Goal: Information Seeking & Learning: Find specific page/section

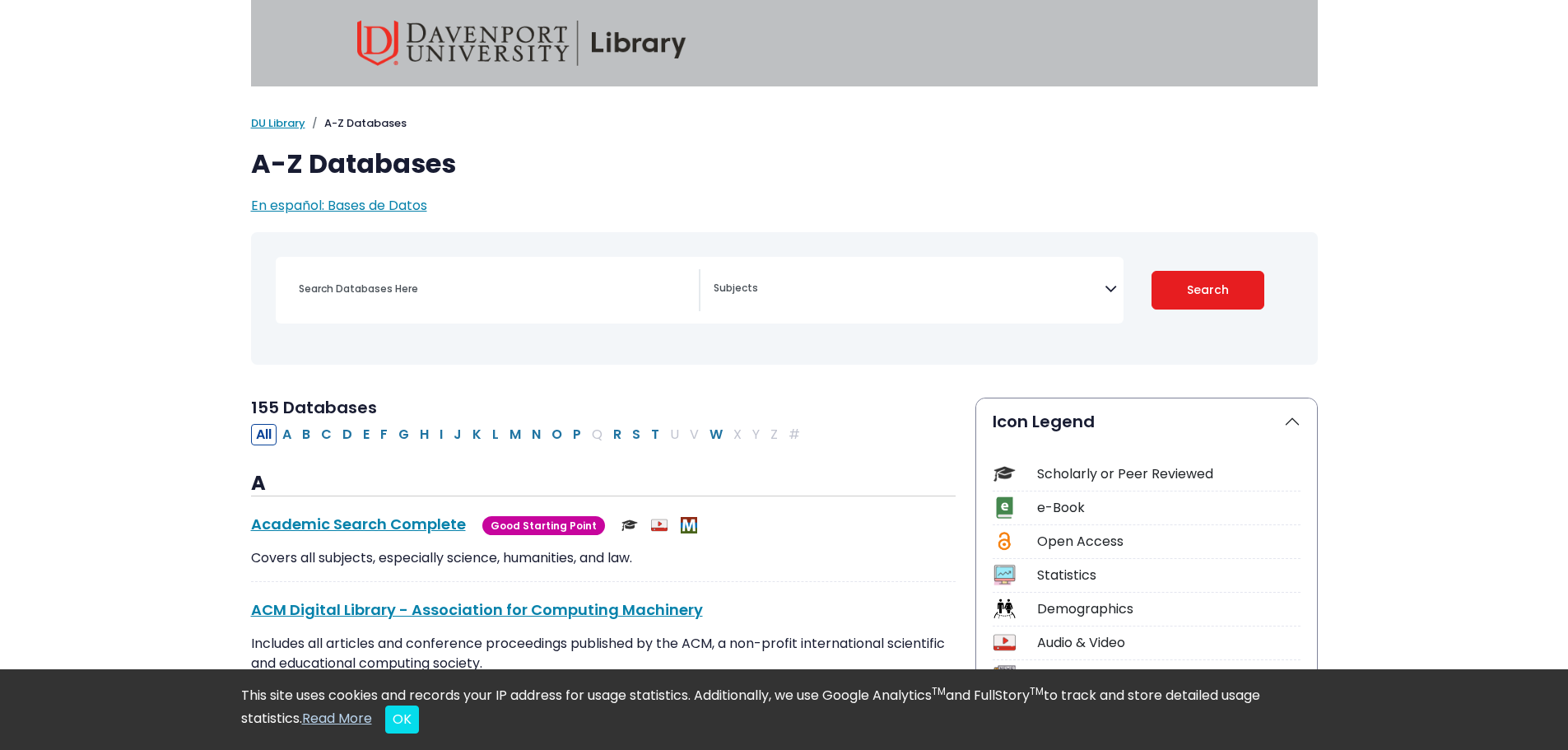
select select "Database Subject Filter"
click at [413, 293] on input "Search database by title or keyword" at bounding box center [493, 288] width 410 height 24
click at [433, 286] on input "Search database by title or keyword" at bounding box center [493, 288] width 410 height 24
click at [457, 284] on input "Search database by title or keyword" at bounding box center [493, 288] width 410 height 24
type input "proquest"
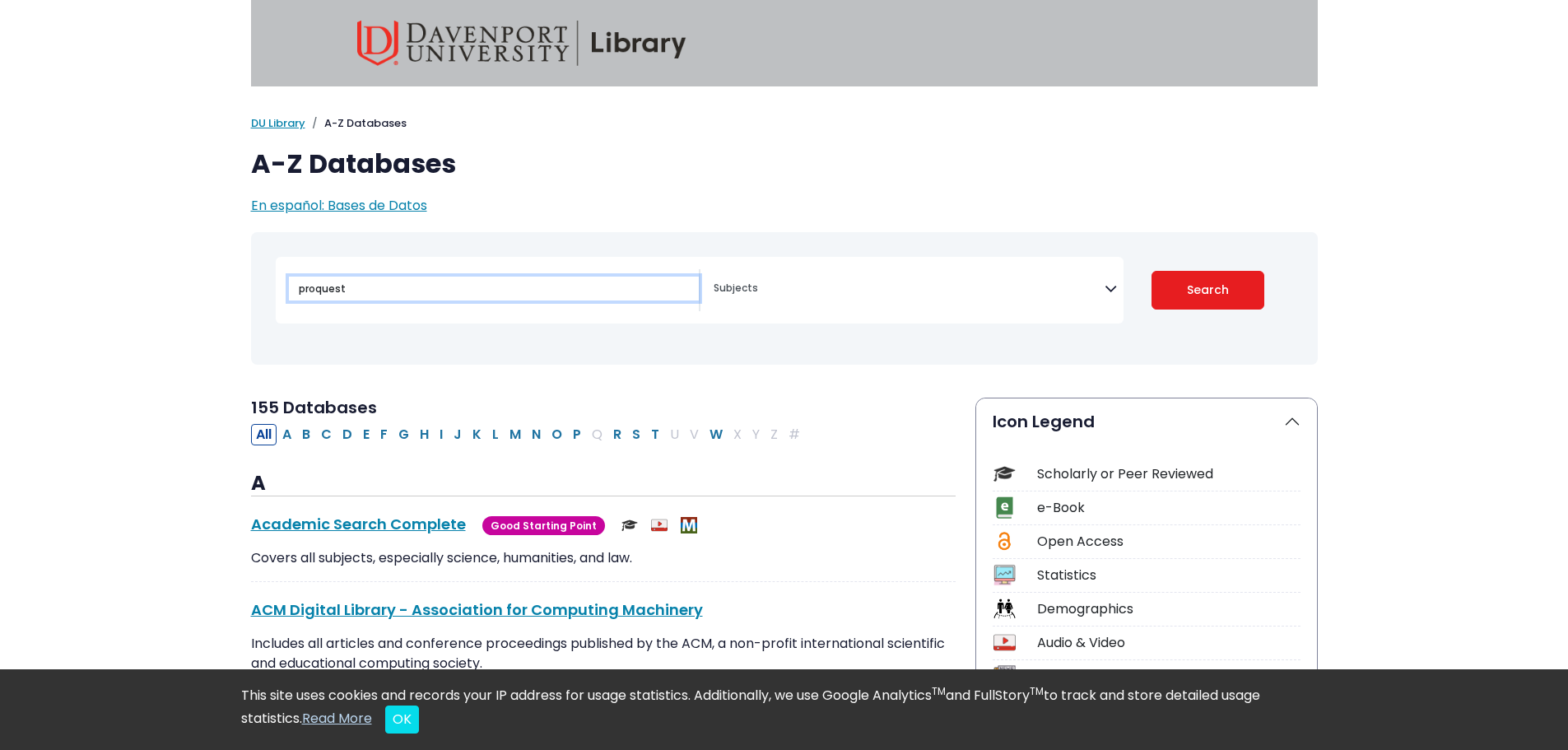
click at [1151, 271] on button "Search" at bounding box center [1207, 290] width 113 height 38
select select "Database Subject Filter"
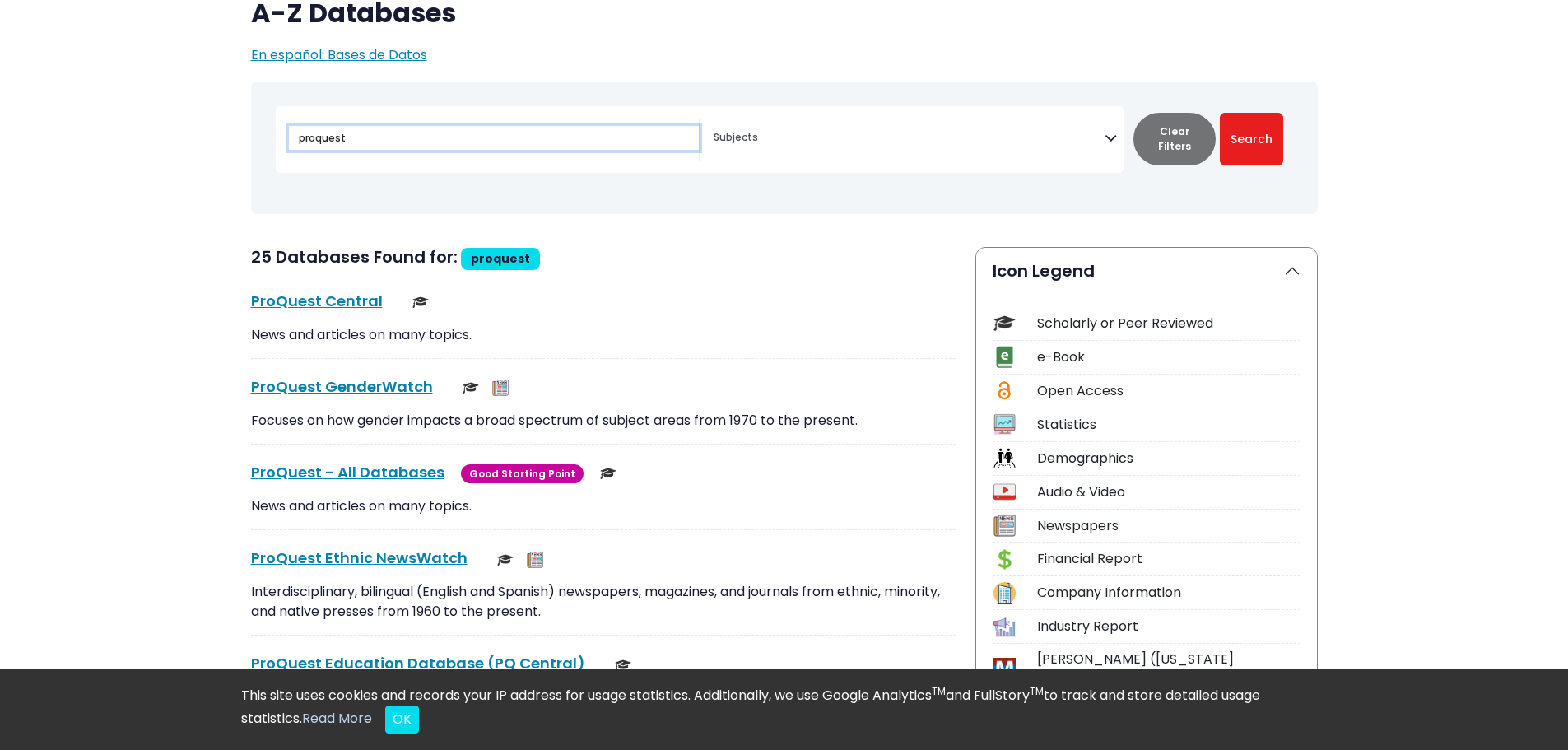
scroll to position [165, 0]
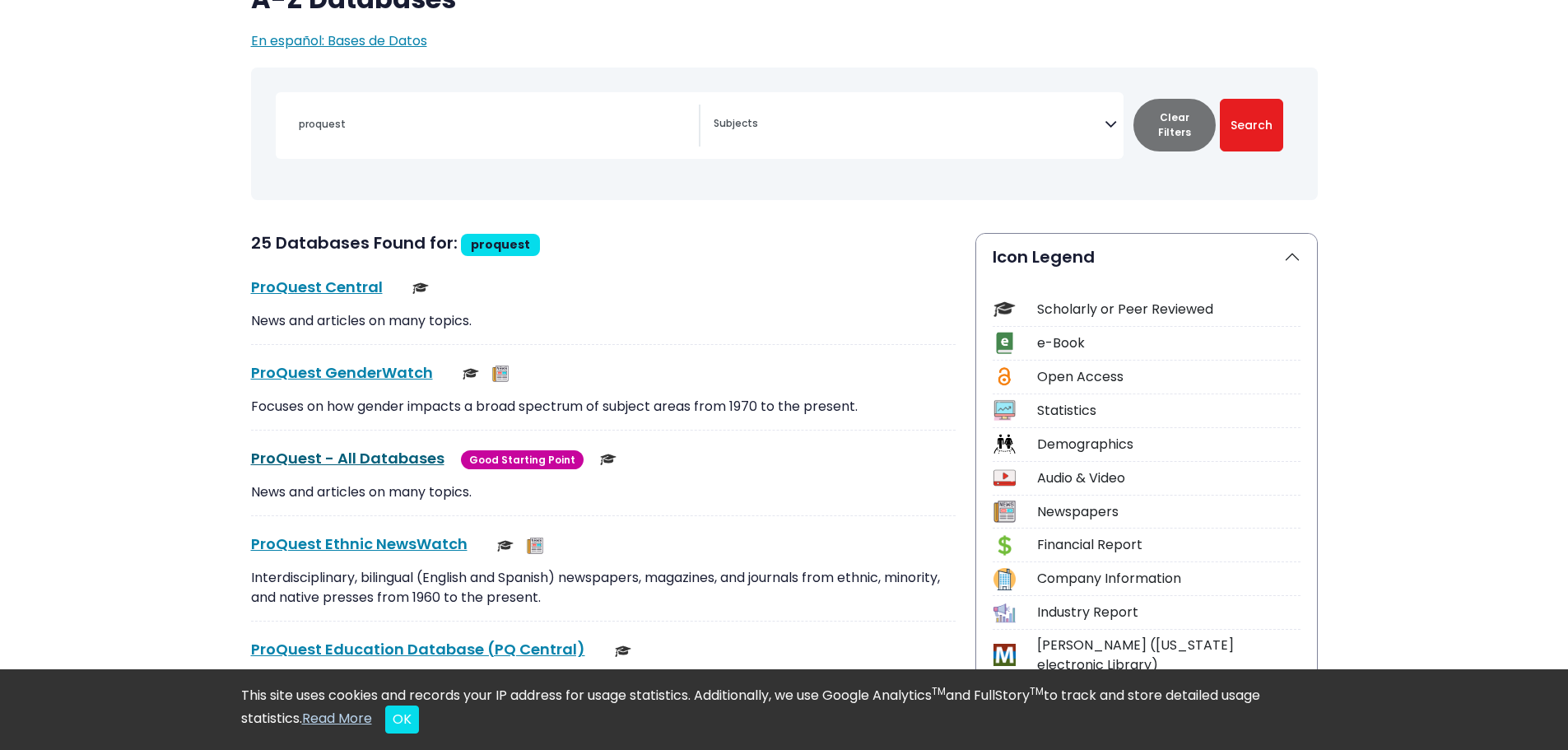
click at [415, 457] on link "ProQuest - All Databases This link opens in a new window" at bounding box center [347, 458] width 194 height 21
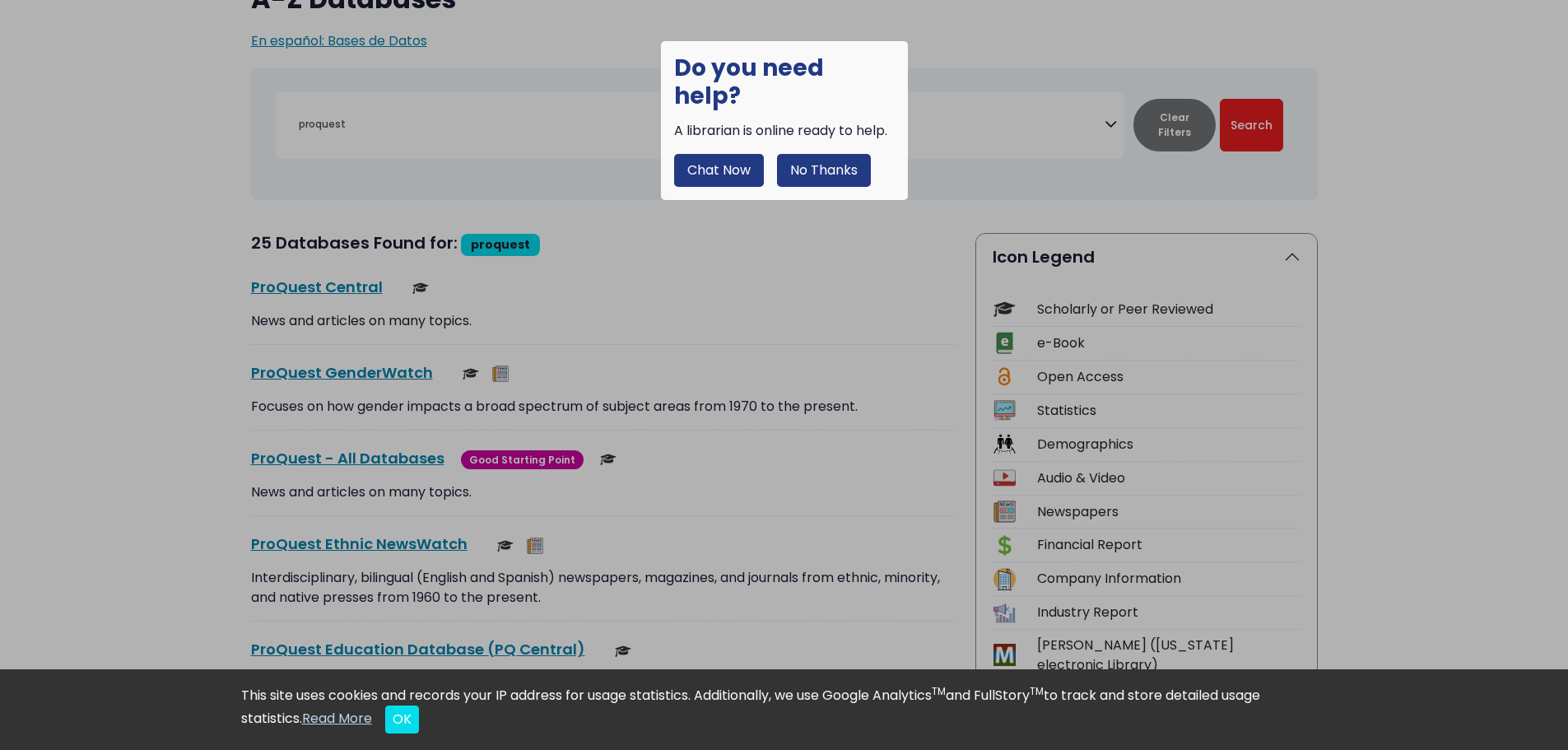
click at [819, 154] on button "No Thanks" at bounding box center [823, 171] width 93 height 33
